Goal: Task Accomplishment & Management: Manage account settings

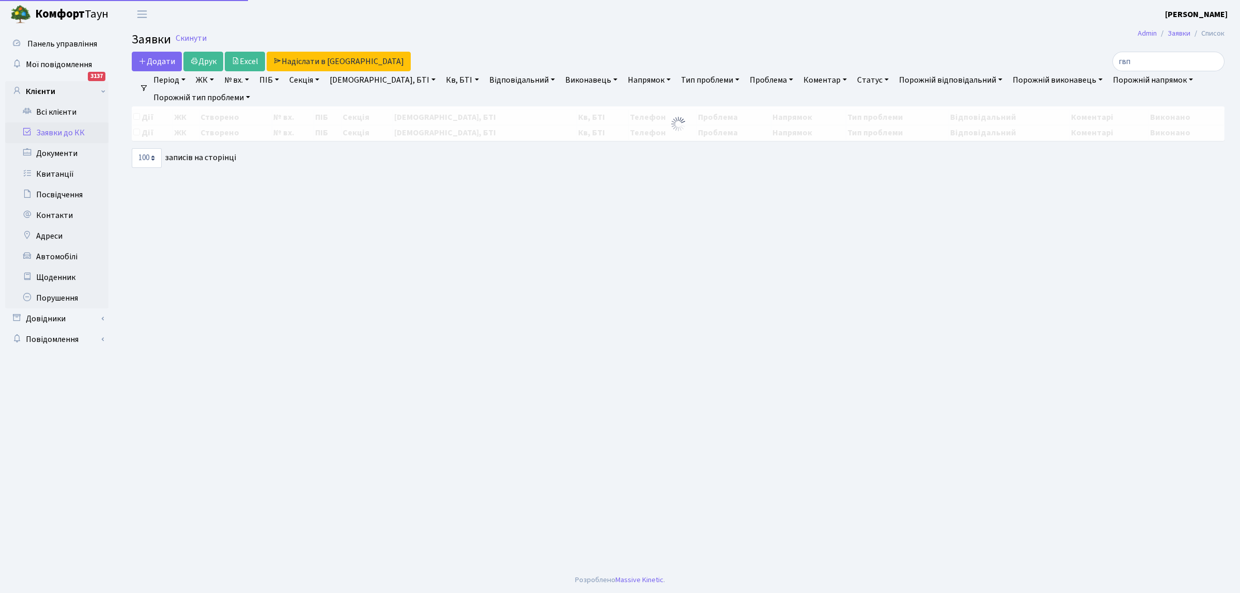
select select "100"
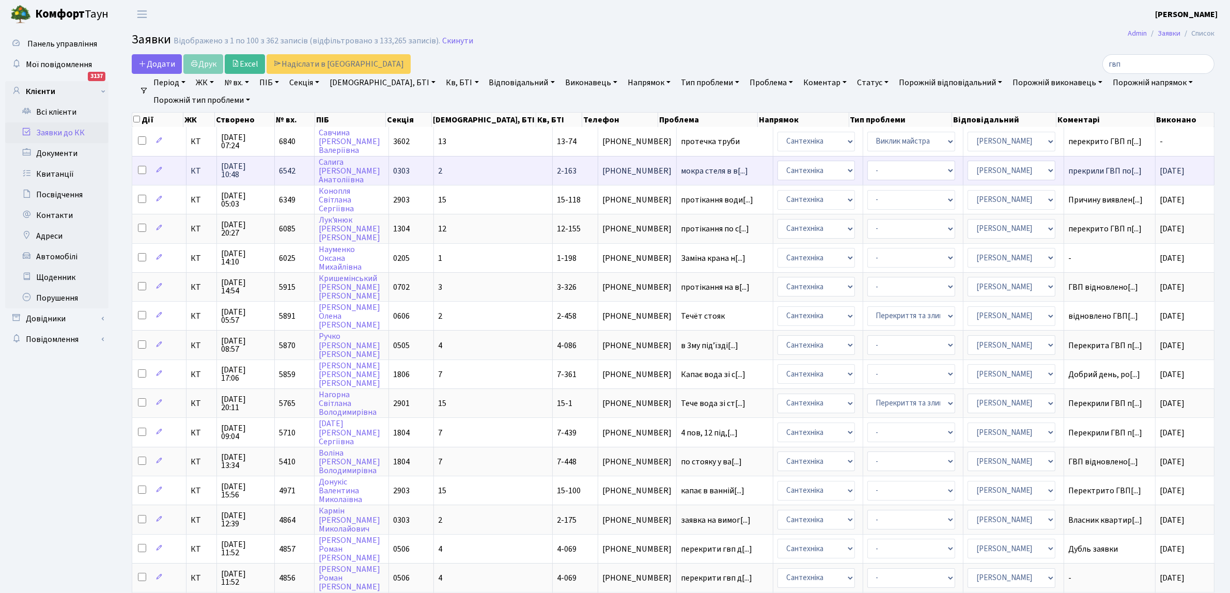
drag, startPoint x: 42, startPoint y: 442, endPoint x: 479, endPoint y: 177, distance: 511.5
click at [1205, 63] on input "гвп" at bounding box center [1159, 64] width 112 height 20
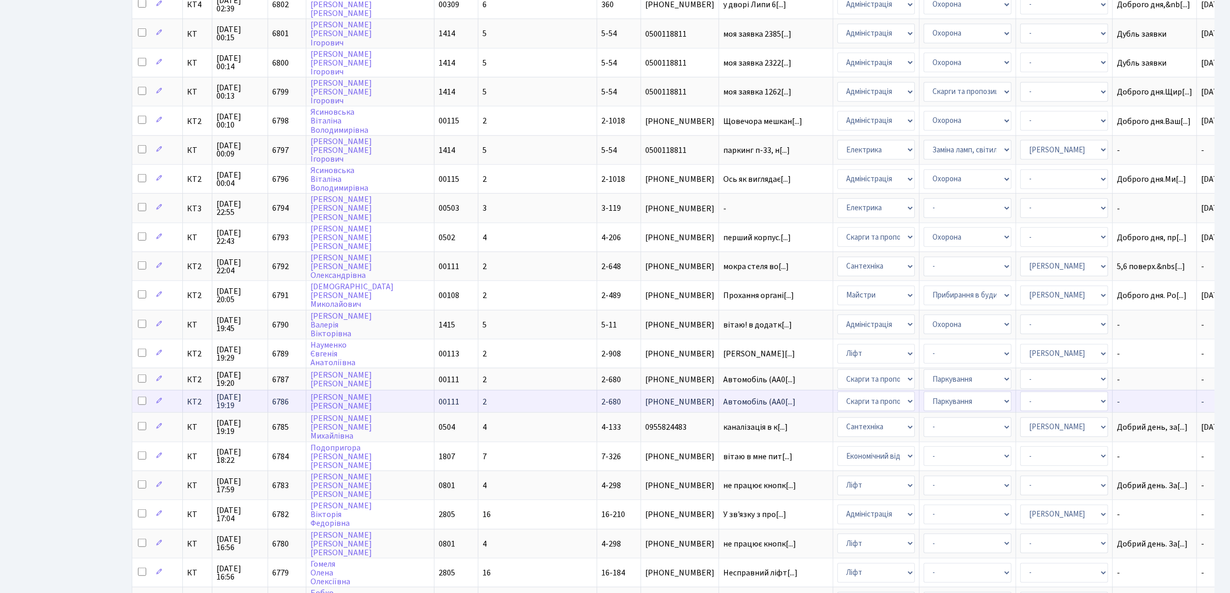
scroll to position [1421, 0]
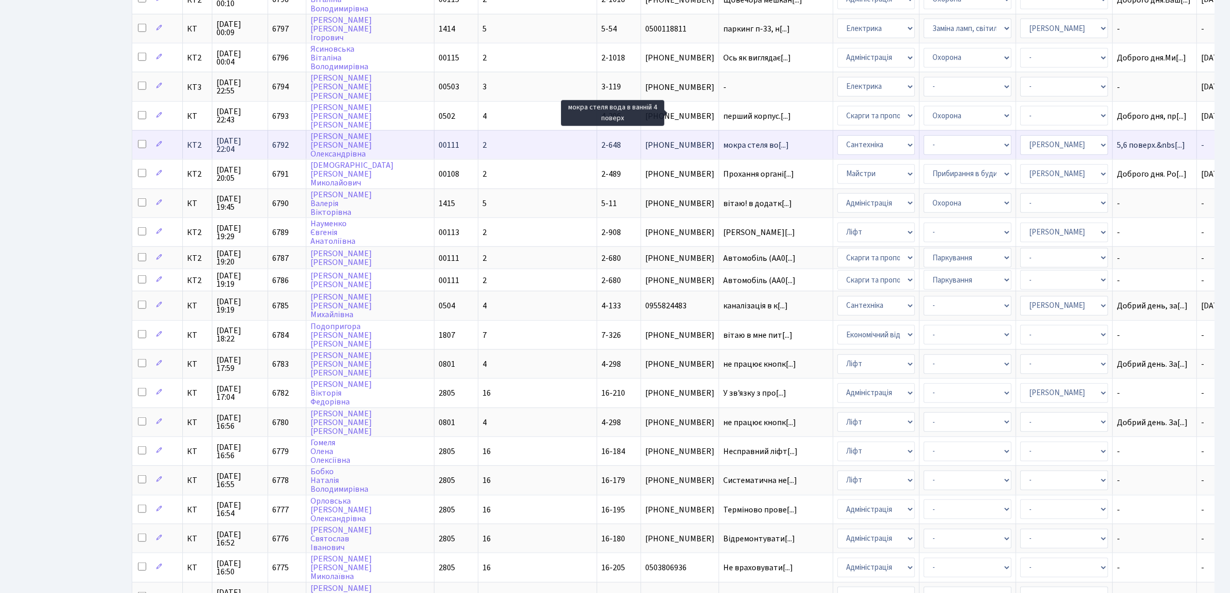
click at [723, 140] on span "мокра стеля во[...]" at bounding box center [756, 145] width 66 height 11
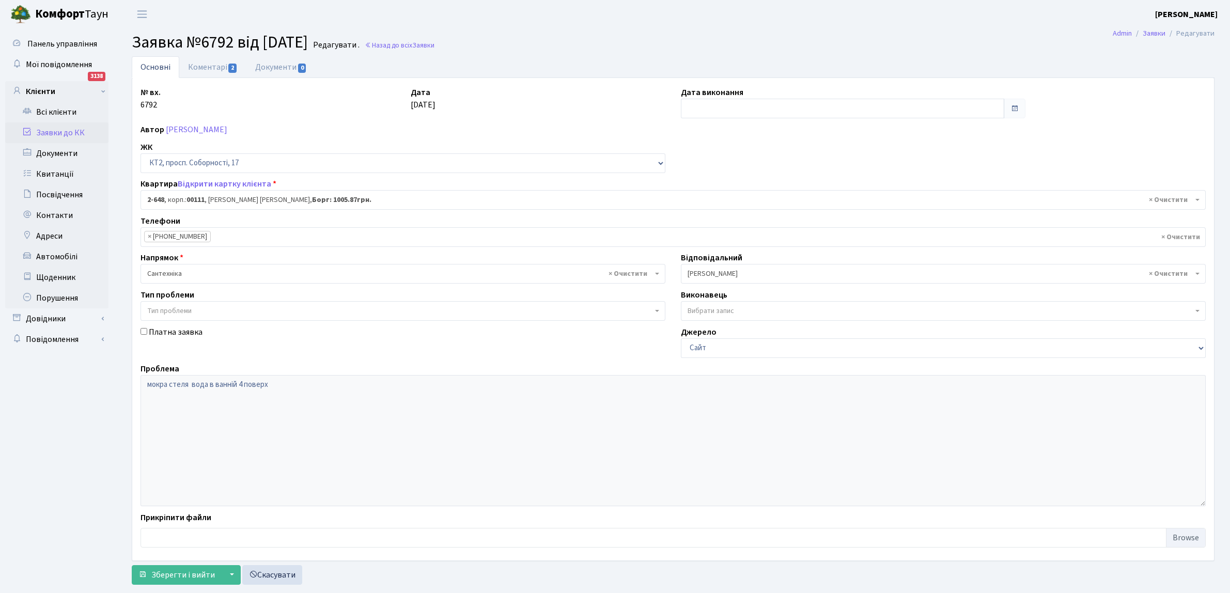
select select "15699"
click at [703, 112] on input "text" at bounding box center [842, 109] width 323 height 20
click at [694, 192] on td "11" at bounding box center [692, 192] width 16 height 16
type input "[DATE]"
click at [174, 577] on span "Зберегти і вийти" at bounding box center [183, 574] width 64 height 11
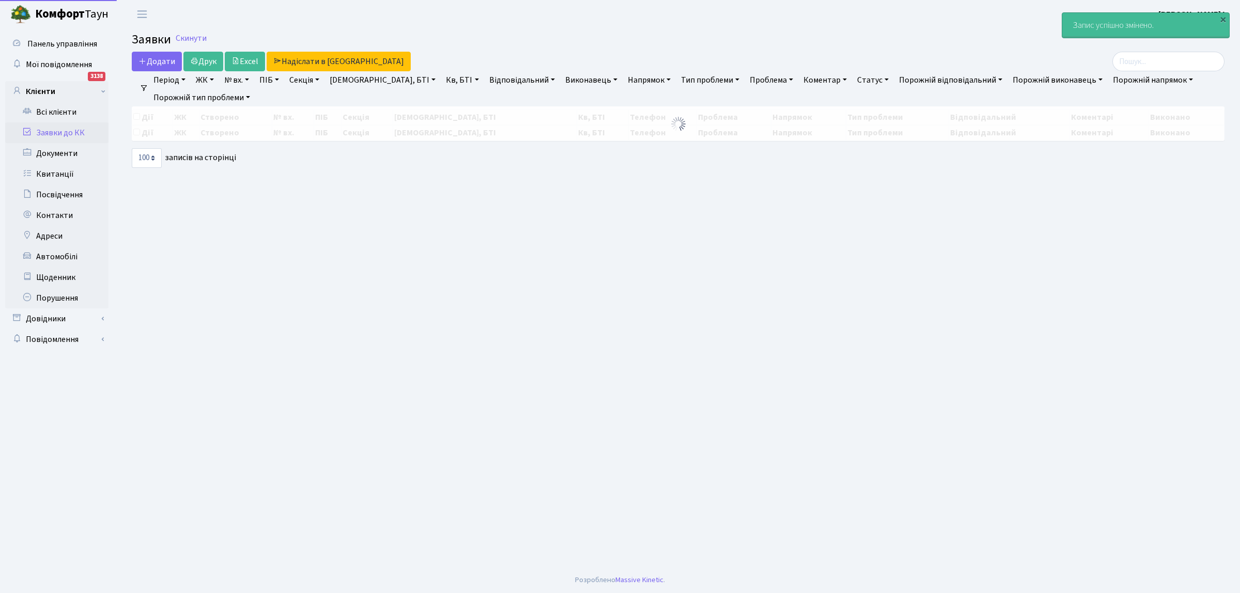
select select "100"
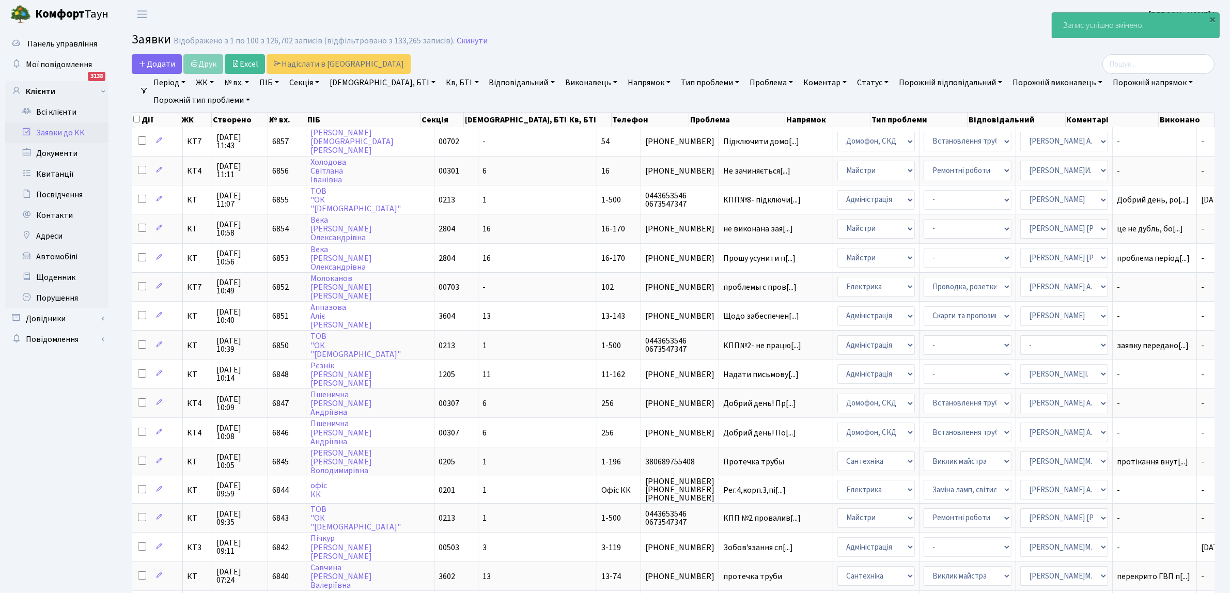
click at [624, 82] on link "Напрямок" at bounding box center [649, 83] width 51 height 18
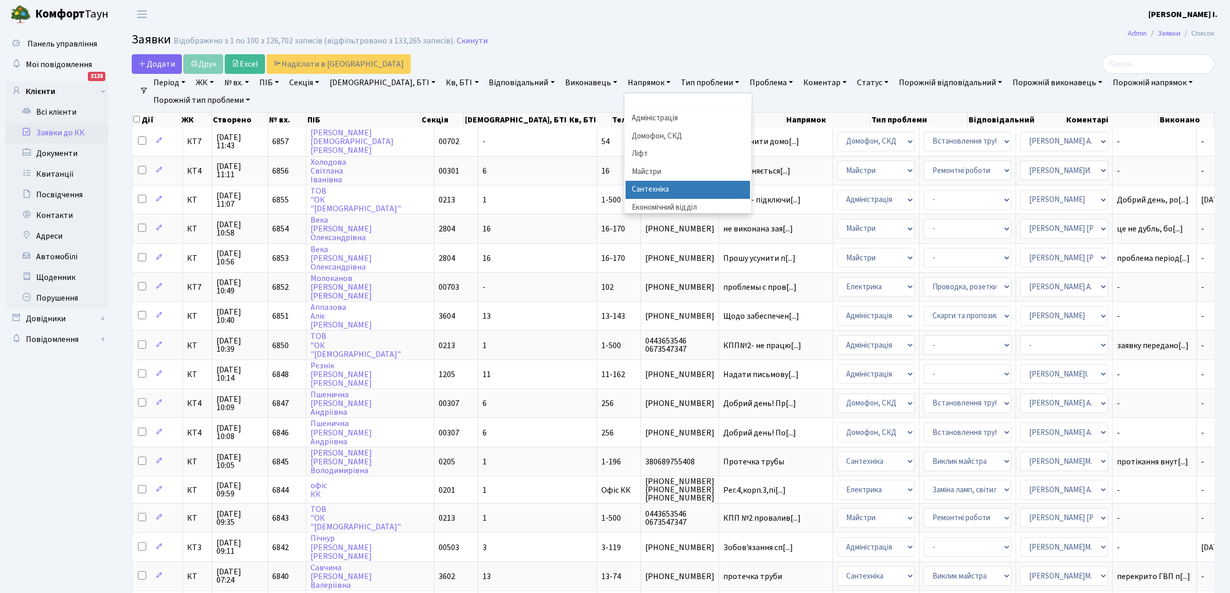
click at [626, 189] on li "Сантехніка" at bounding box center [688, 190] width 125 height 18
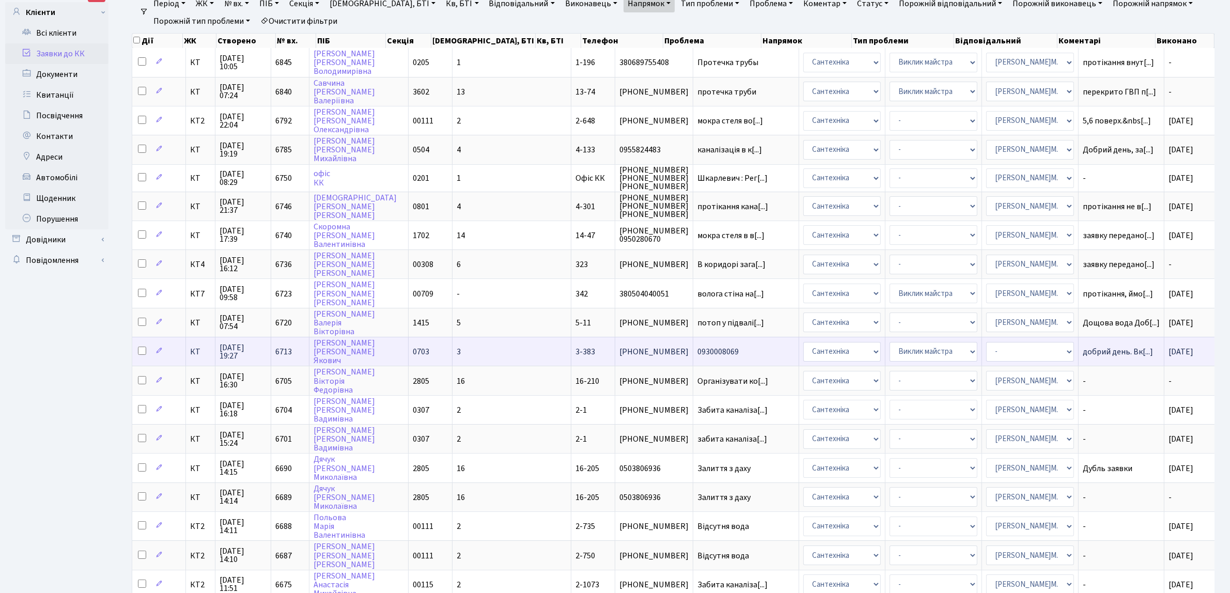
scroll to position [65, 0]
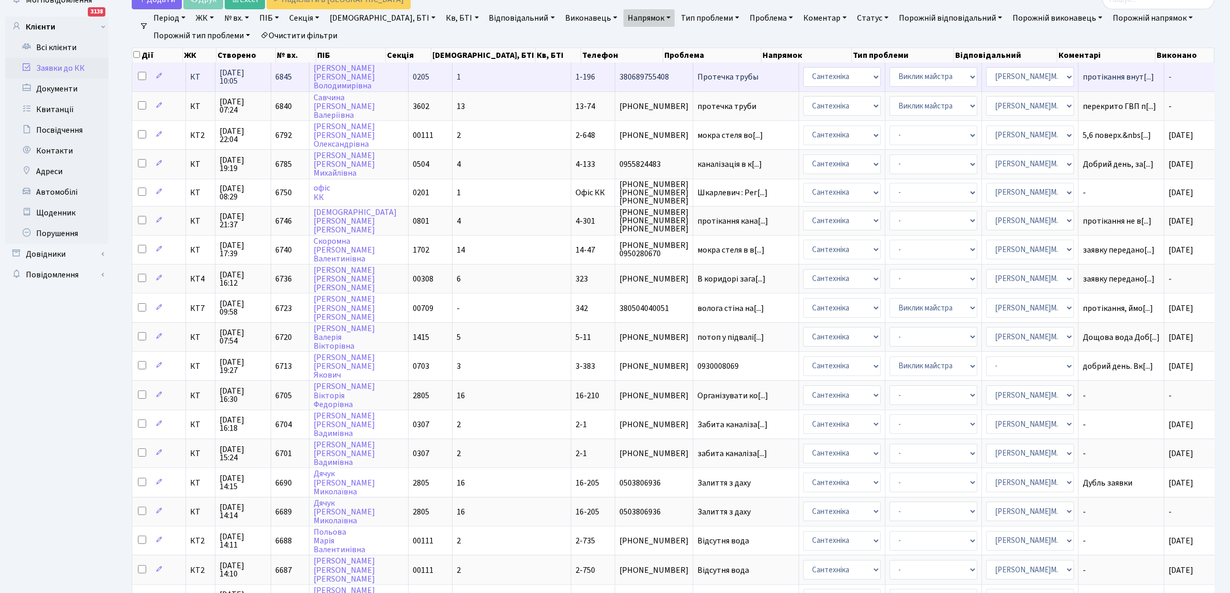
click at [698, 76] on span "Протечка трубы" at bounding box center [746, 77] width 97 height 8
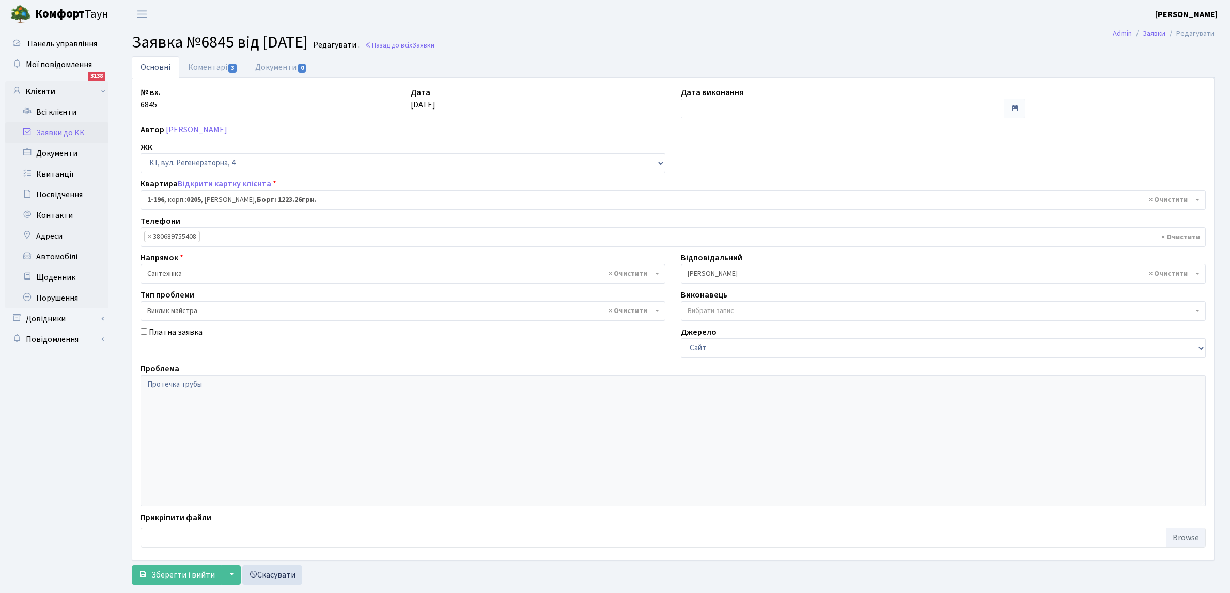
select select "196"
select select "29"
click at [722, 104] on input "text" at bounding box center [842, 109] width 323 height 20
click at [691, 193] on td "11" at bounding box center [692, 192] width 16 height 16
type input "[DATE]"
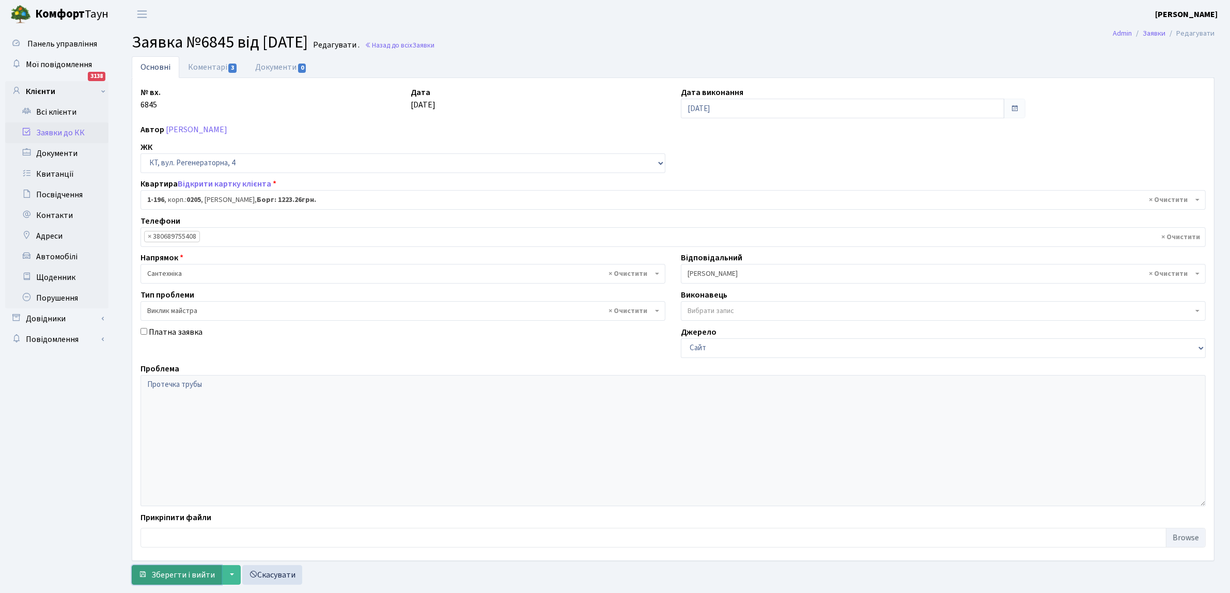
click at [172, 572] on span "Зберегти і вийти" at bounding box center [183, 574] width 64 height 11
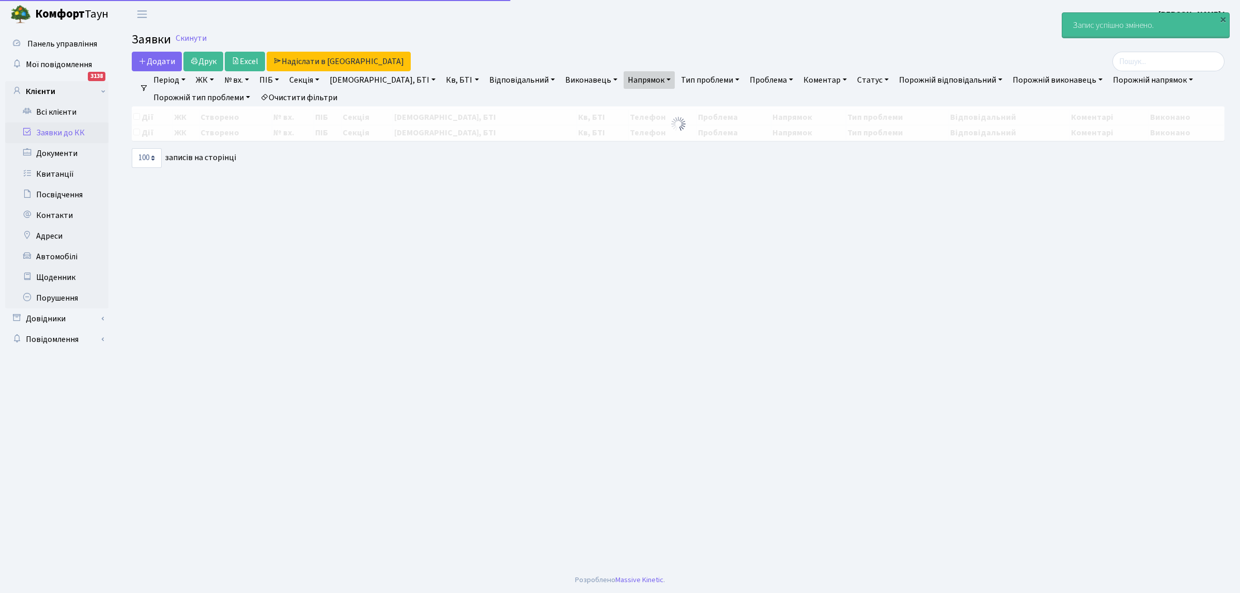
select select "100"
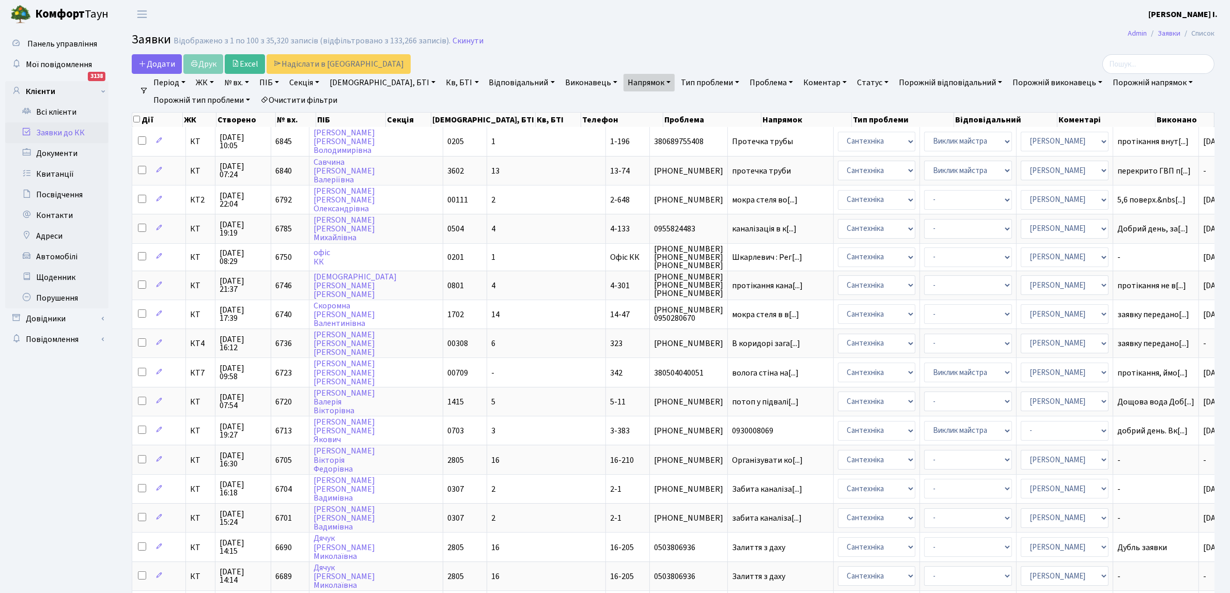
drag, startPoint x: 2, startPoint y: 454, endPoint x: 34, endPoint y: 439, distance: 35.6
click at [1199, 337] on td "-" at bounding box center [1227, 343] width 57 height 29
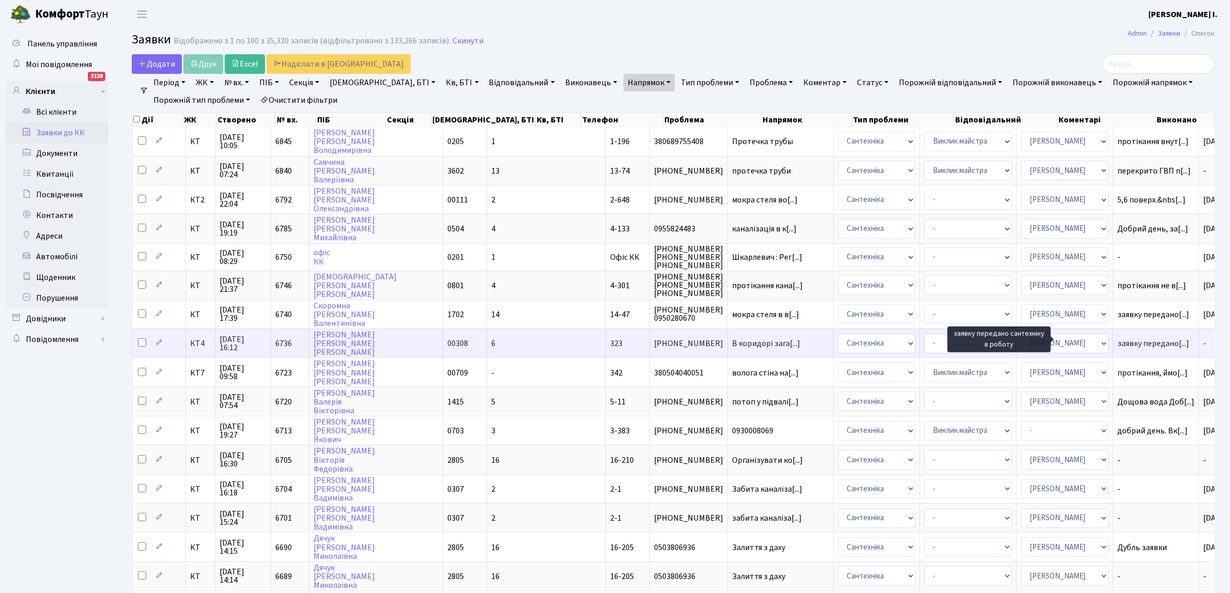
click at [1118, 338] on span "заявку передано[...]" at bounding box center [1154, 343] width 72 height 11
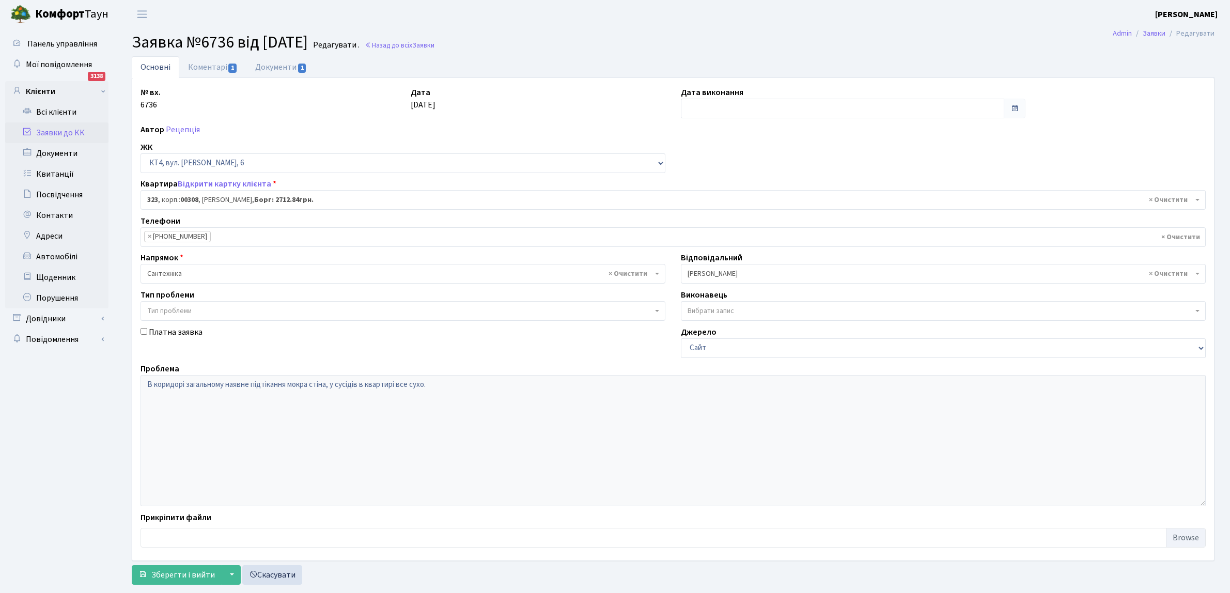
select select "17034"
click at [698, 110] on input "text" at bounding box center [842, 109] width 323 height 20
click at [683, 191] on div "« Серпень 2025 » Пн Вт Ср Чт Пт Сб Нд 28 29 30 31 1 2 3 4 5 6 7 8 9 10 11 12 13…" at bounding box center [738, 200] width 114 height 160
click at [693, 189] on td "11" at bounding box center [692, 192] width 16 height 16
type input "[DATE]"
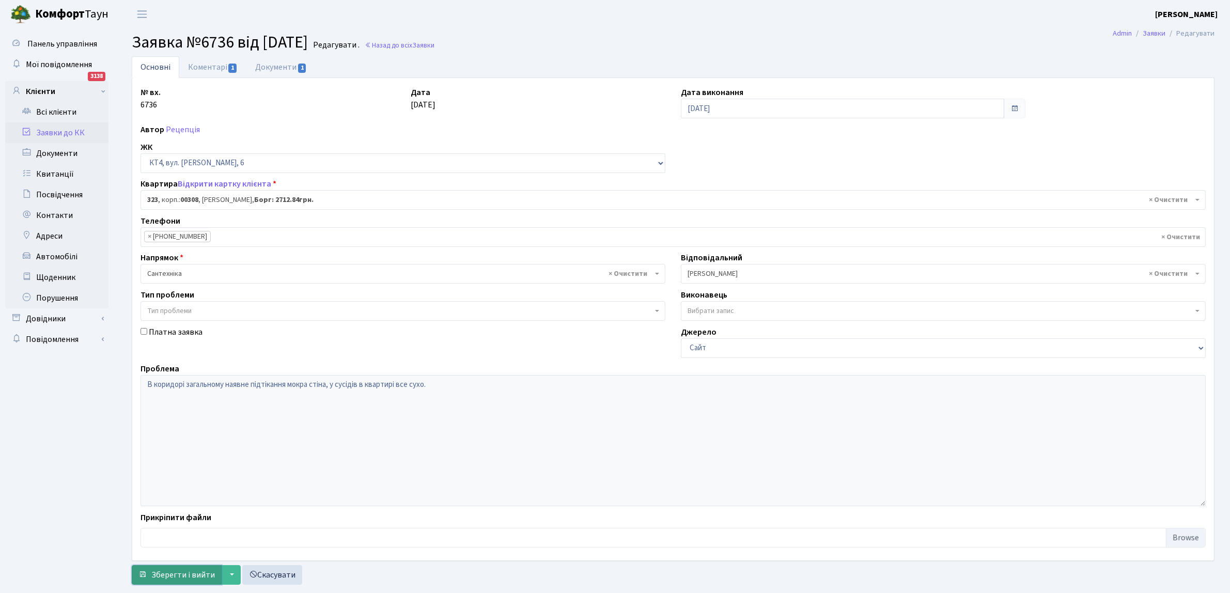
click at [192, 571] on span "Зберегти і вийти" at bounding box center [183, 574] width 64 height 11
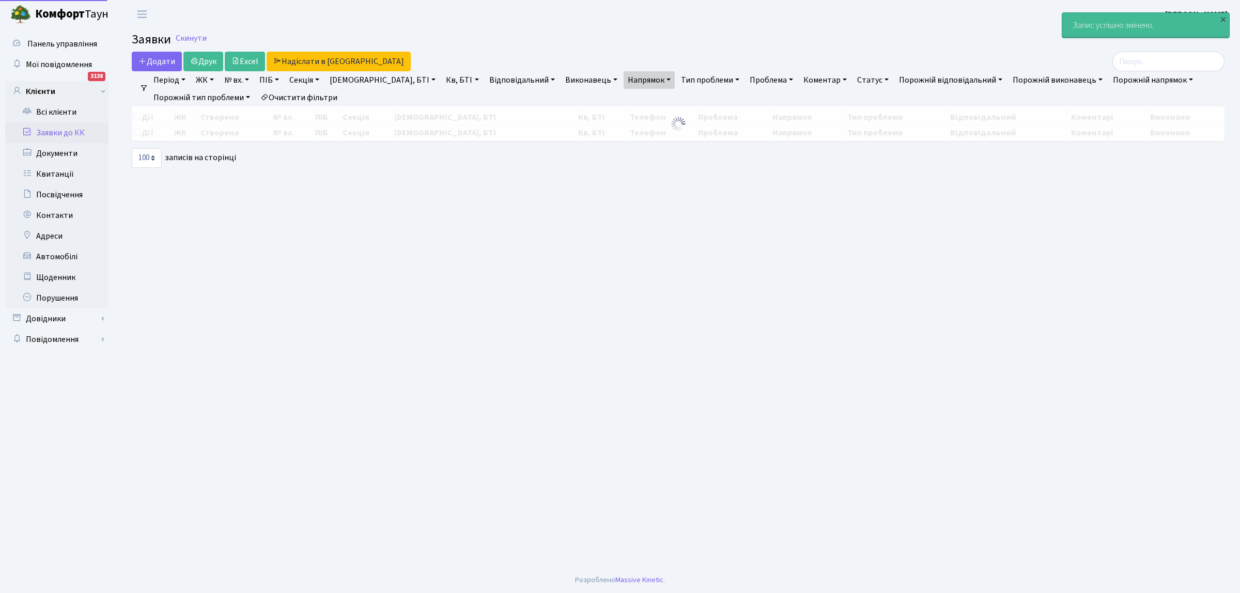
select select "100"
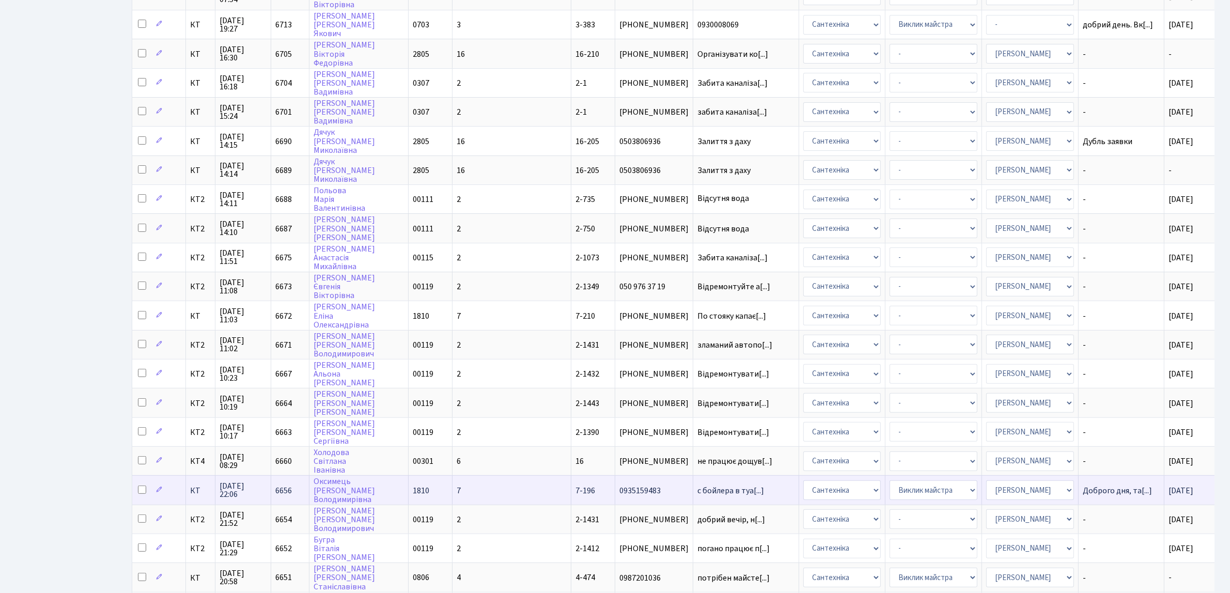
scroll to position [517, 0]
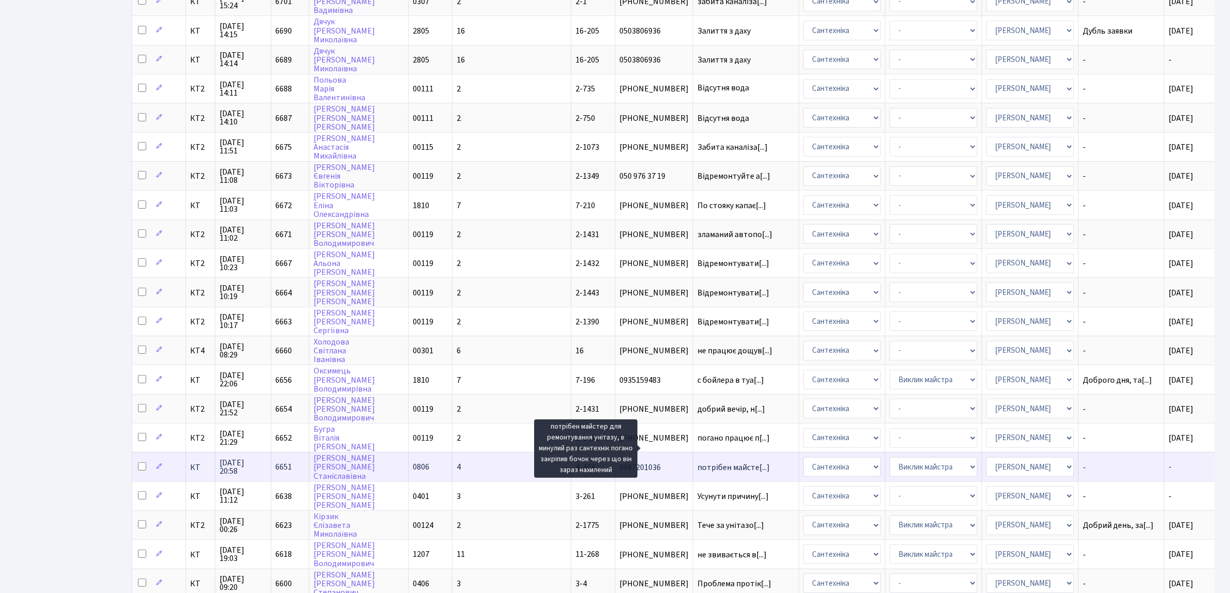
click at [698, 462] on span "потрібен майсте[...]" at bounding box center [734, 467] width 72 height 11
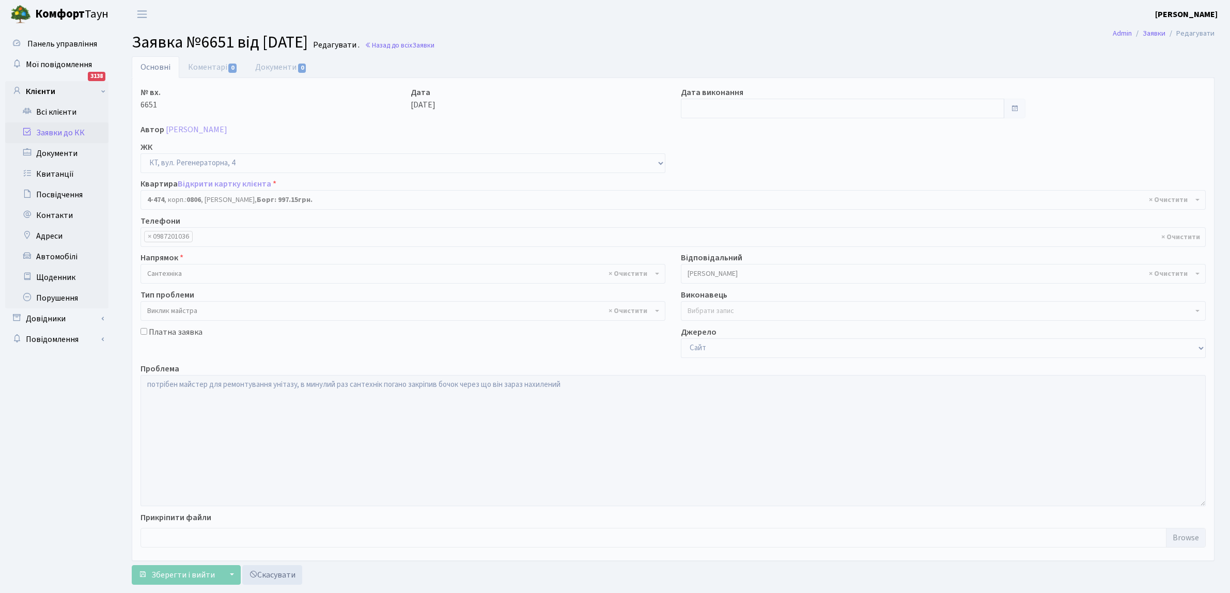
select select "1933"
select select "29"
click at [410, 341] on div "Платна заявка" at bounding box center [403, 342] width 540 height 32
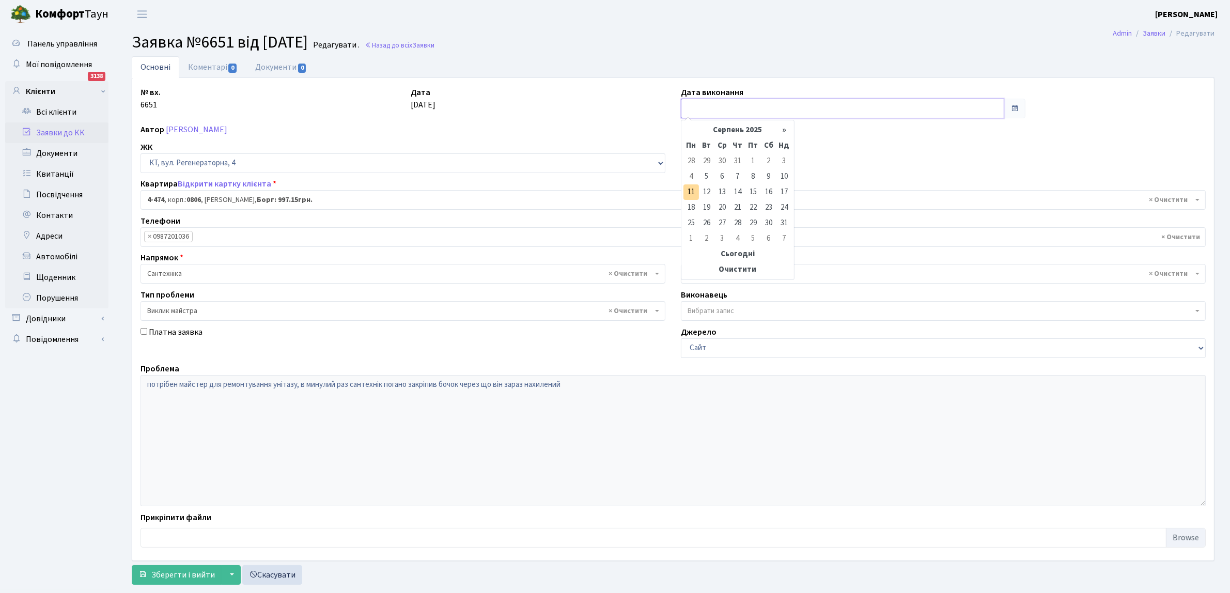
click at [717, 105] on input "text" at bounding box center [842, 109] width 323 height 20
click at [690, 190] on td "11" at bounding box center [692, 192] width 16 height 16
type input "[DATE]"
click at [165, 575] on span "Зберегти і вийти" at bounding box center [183, 574] width 64 height 11
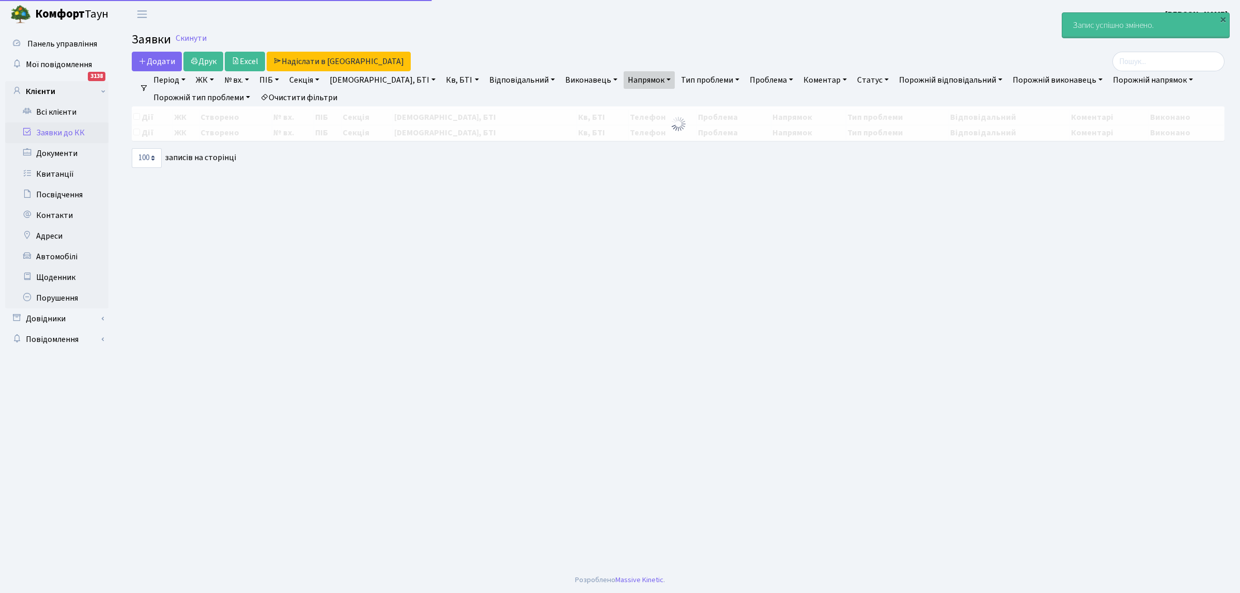
select select "100"
